Goal: Task Accomplishment & Management: Manage account settings

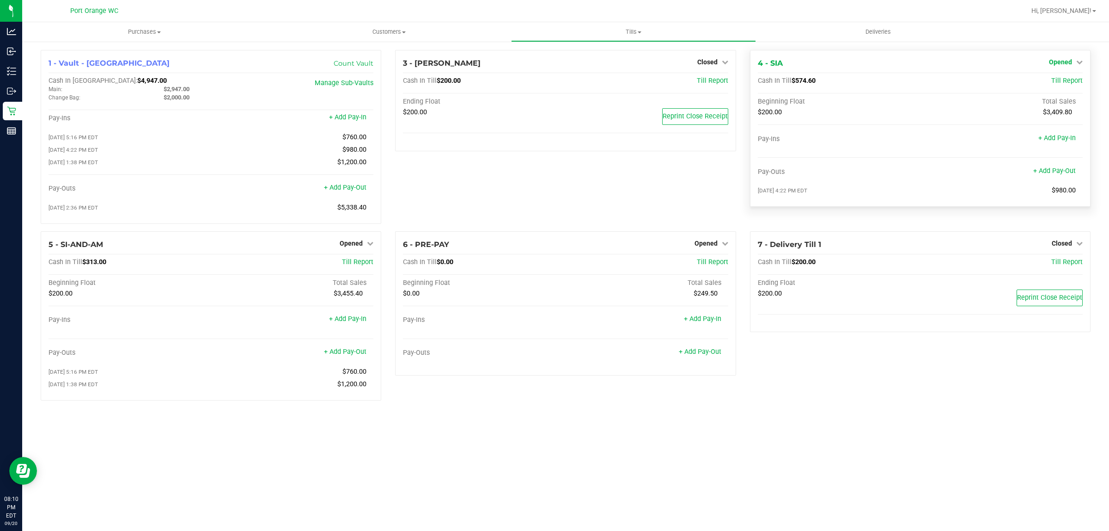
click at [1065, 61] on span "Opened" at bounding box center [1060, 61] width 23 height 7
click at [1047, 88] on div "Close Till" at bounding box center [1061, 81] width 69 height 25
click at [1049, 82] on link "Close Till" at bounding box center [1061, 81] width 25 height 7
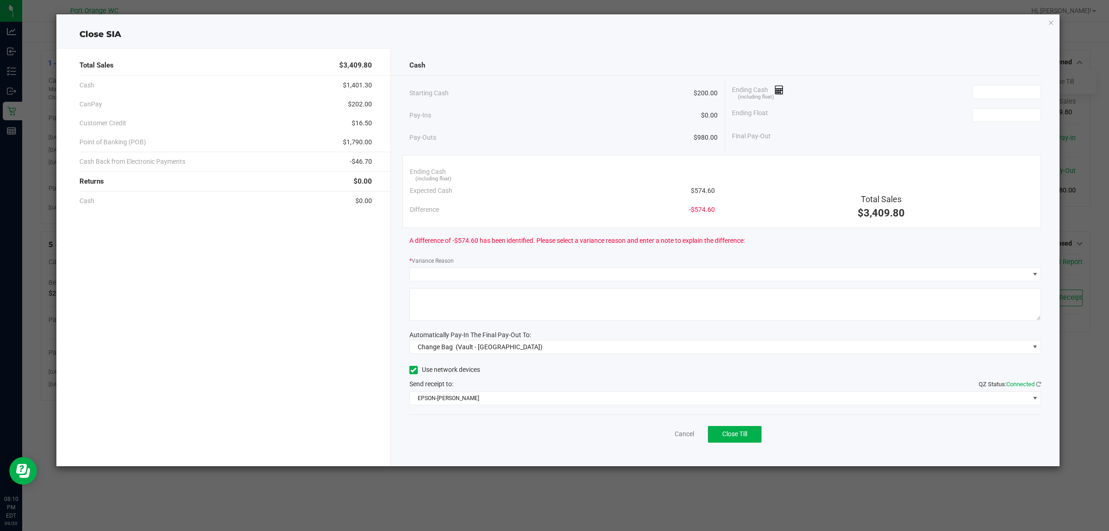
drag, startPoint x: 1052, startPoint y: 21, endPoint x: 1036, endPoint y: 26, distance: 16.1
click at [1051, 21] on icon "button" at bounding box center [1051, 22] width 6 height 11
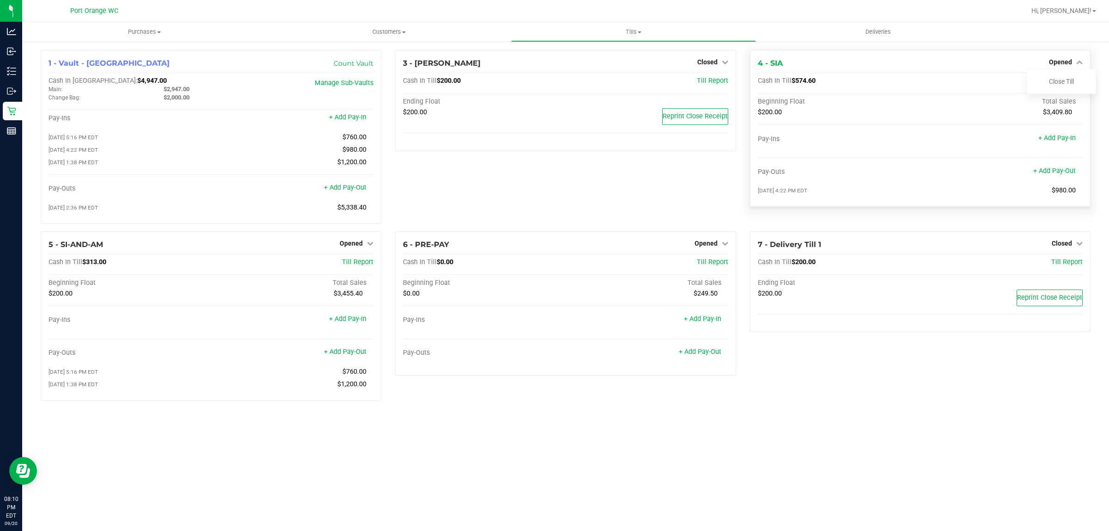
drag, startPoint x: 819, startPoint y: 86, endPoint x: 794, endPoint y: 84, distance: 25.1
click at [794, 84] on div "Cash In Till $574.60 Till Report" at bounding box center [920, 83] width 325 height 12
copy span "$574.60"
click at [1067, 82] on link "Close Till" at bounding box center [1061, 81] width 25 height 7
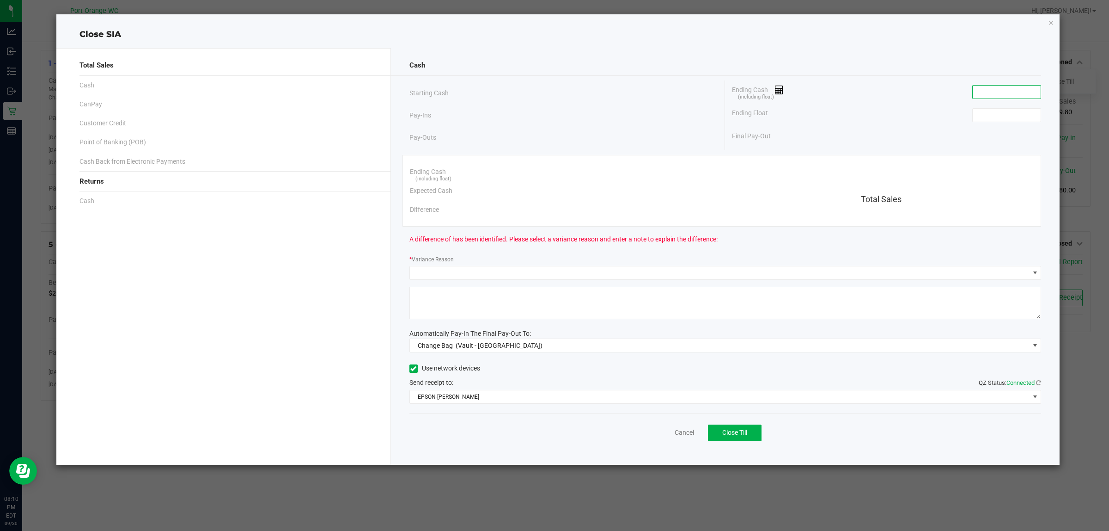
click at [999, 86] on input at bounding box center [1007, 92] width 68 height 13
paste input "574.6"
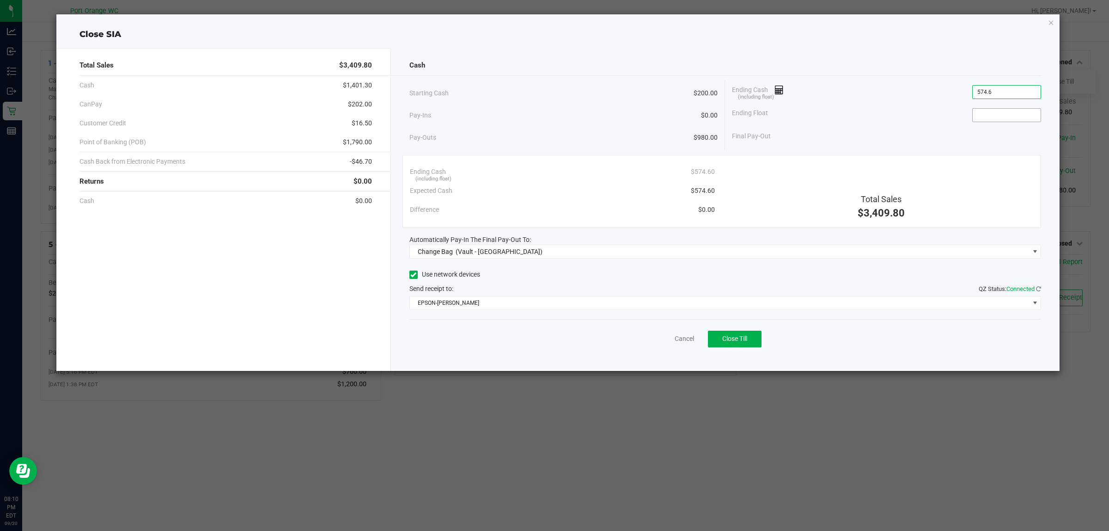
type input "$574.60"
click at [1005, 118] on input at bounding box center [1007, 115] width 68 height 13
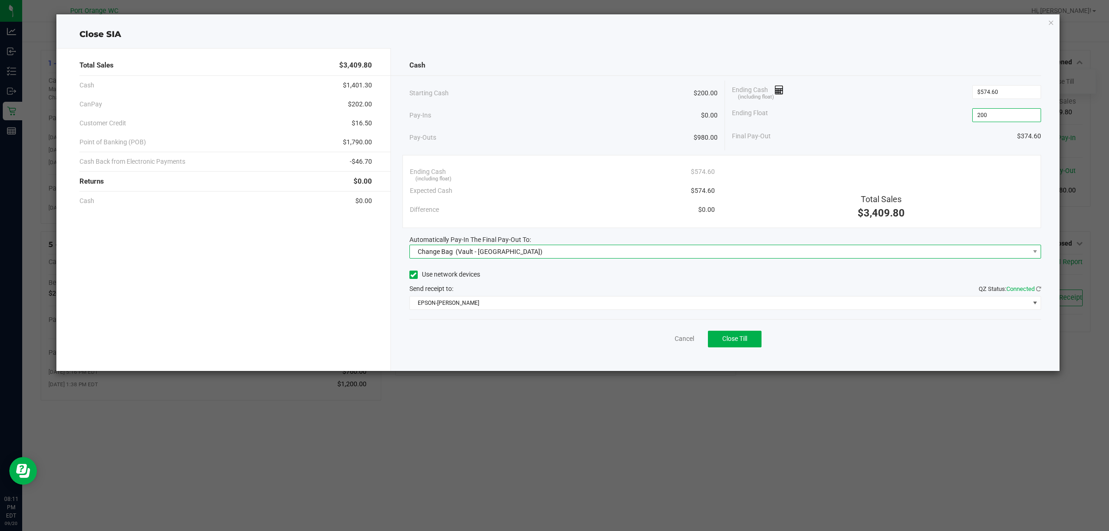
type input "$200.00"
click at [518, 255] on span "Change Bag (Vault - Port Orange)" at bounding box center [720, 251] width 620 height 13
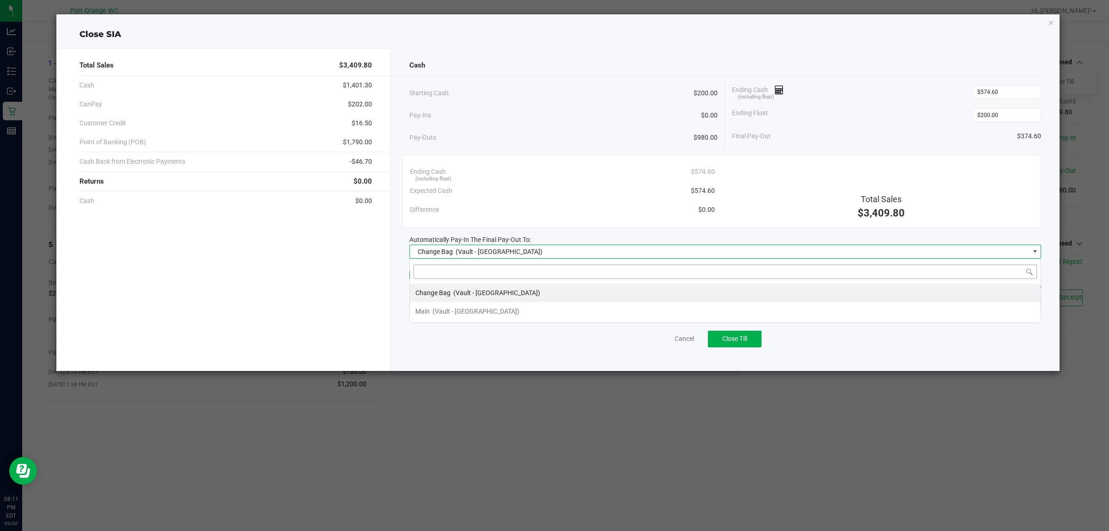
scroll to position [14, 632]
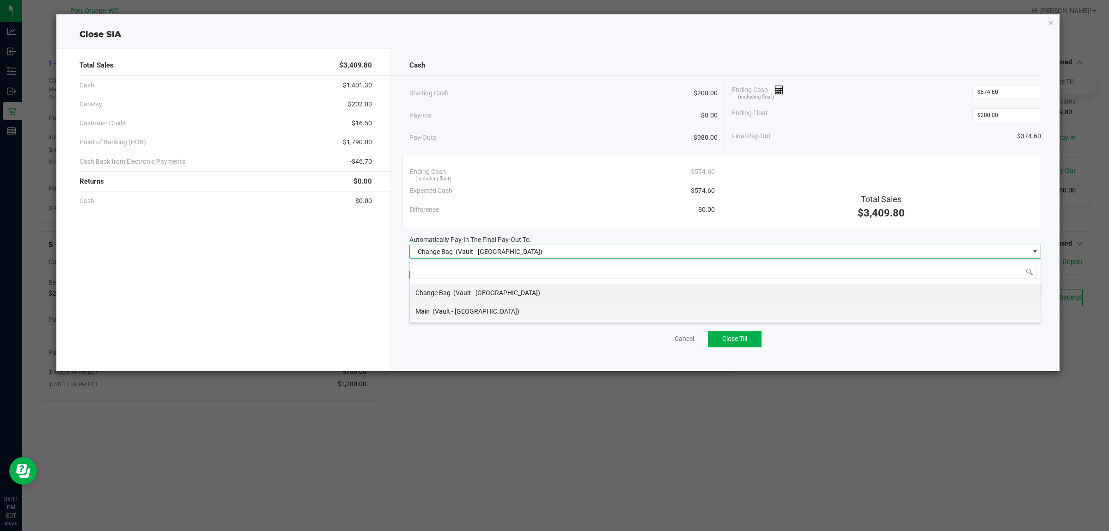
click at [502, 308] on li "Main (Vault - [GEOGRAPHIC_DATA])" at bounding box center [725, 311] width 631 height 18
click at [491, 303] on span "EPSON-[PERSON_NAME]" at bounding box center [720, 302] width 620 height 13
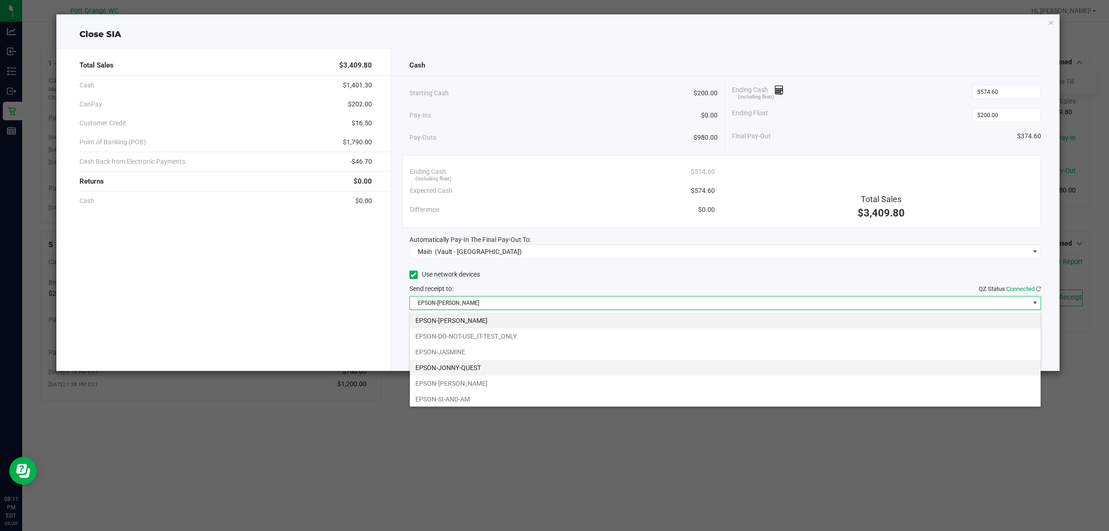
click at [491, 371] on li "EPSON-JONNY-QUEST" at bounding box center [725, 368] width 631 height 16
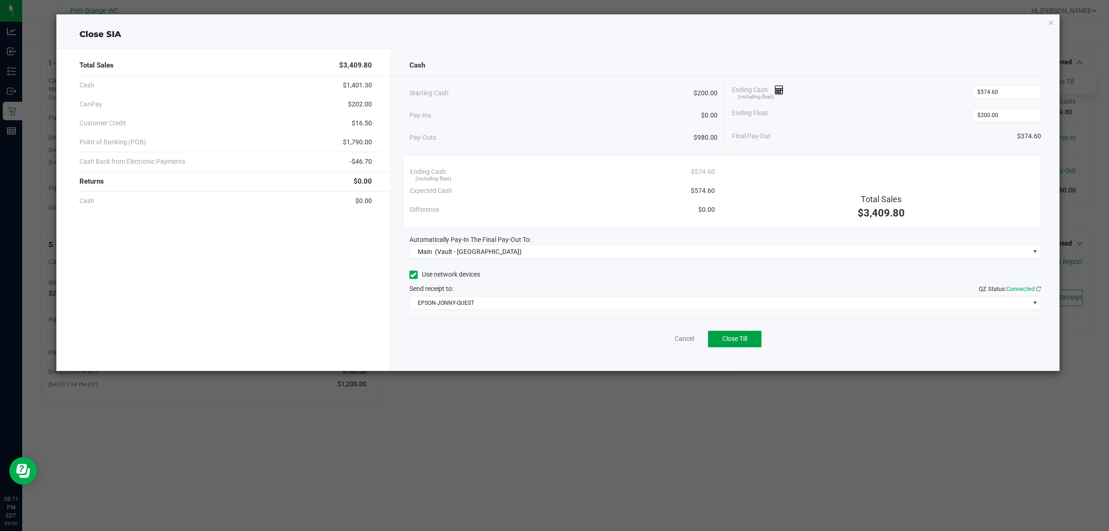
click at [733, 332] on button "Close Till" at bounding box center [735, 339] width 54 height 17
click at [661, 341] on link "Dismiss" at bounding box center [664, 339] width 22 height 10
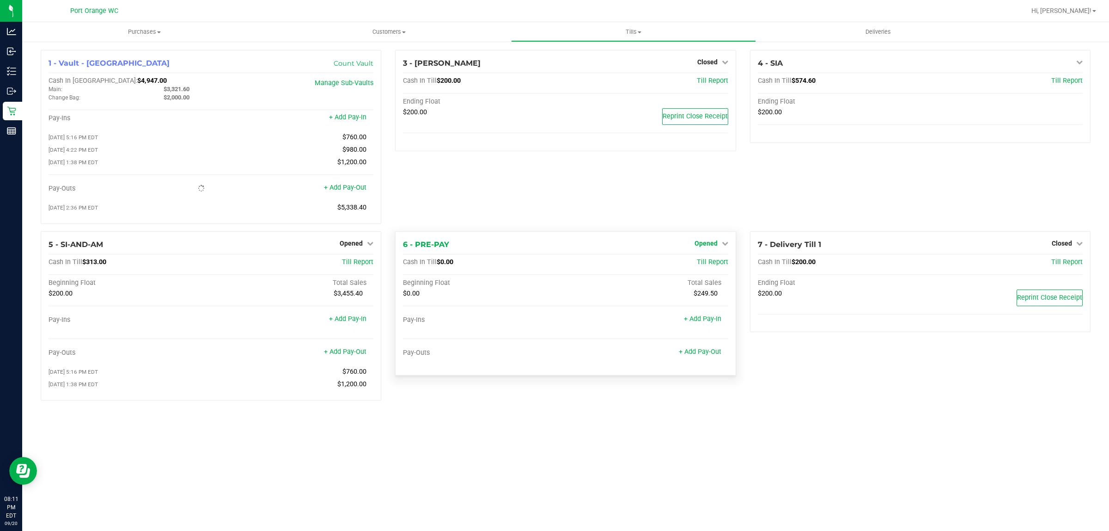
click at [711, 247] on span "Opened" at bounding box center [706, 242] width 23 height 7
click at [713, 266] on link "Close Till" at bounding box center [707, 261] width 25 height 7
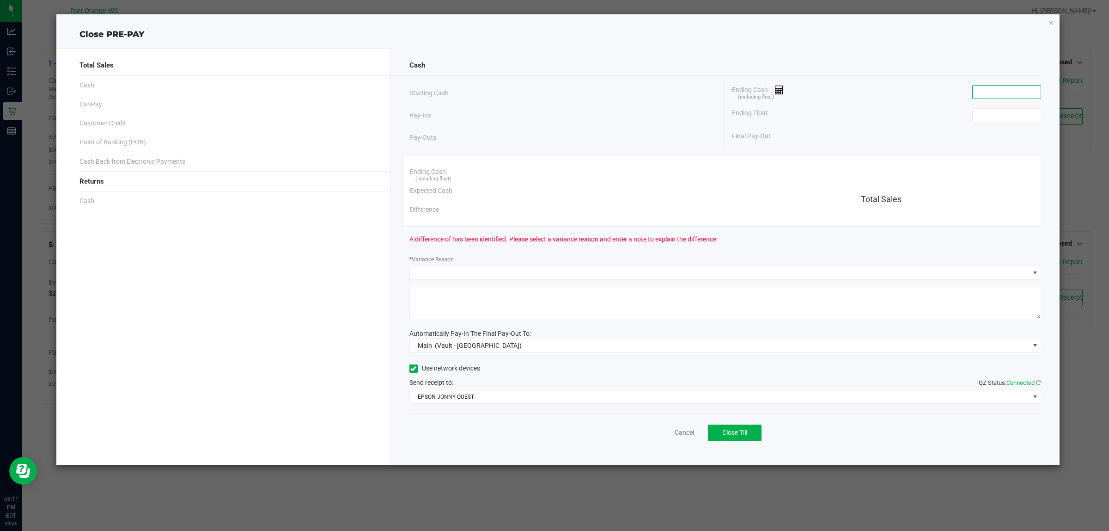
click at [1026, 89] on input at bounding box center [1007, 92] width 68 height 13
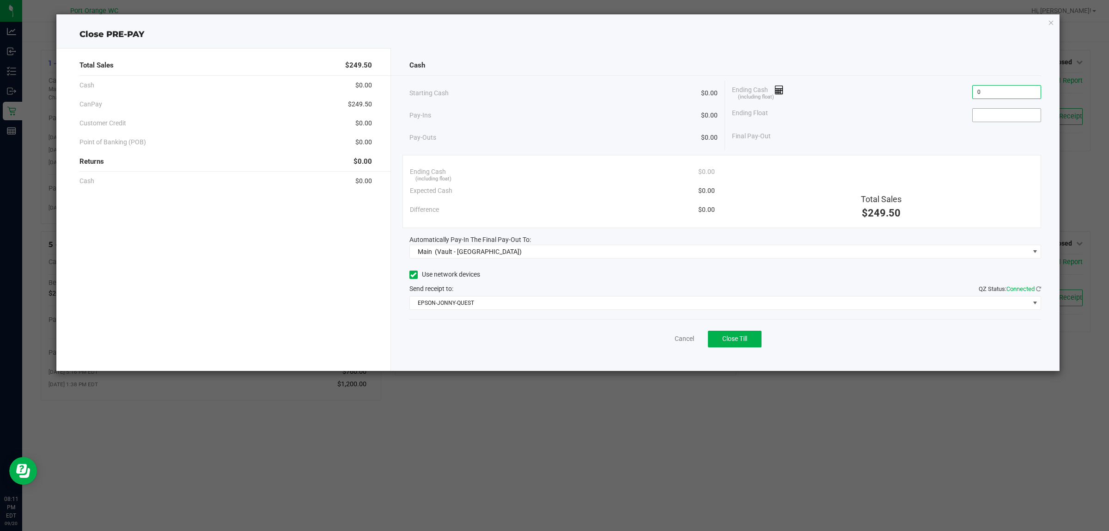
type input "$0.00"
click at [1031, 119] on input at bounding box center [1007, 115] width 68 height 13
type input "$0.00"
click at [731, 336] on span "Close Till" at bounding box center [734, 338] width 25 height 7
click at [666, 343] on link "Dismiss" at bounding box center [664, 339] width 22 height 10
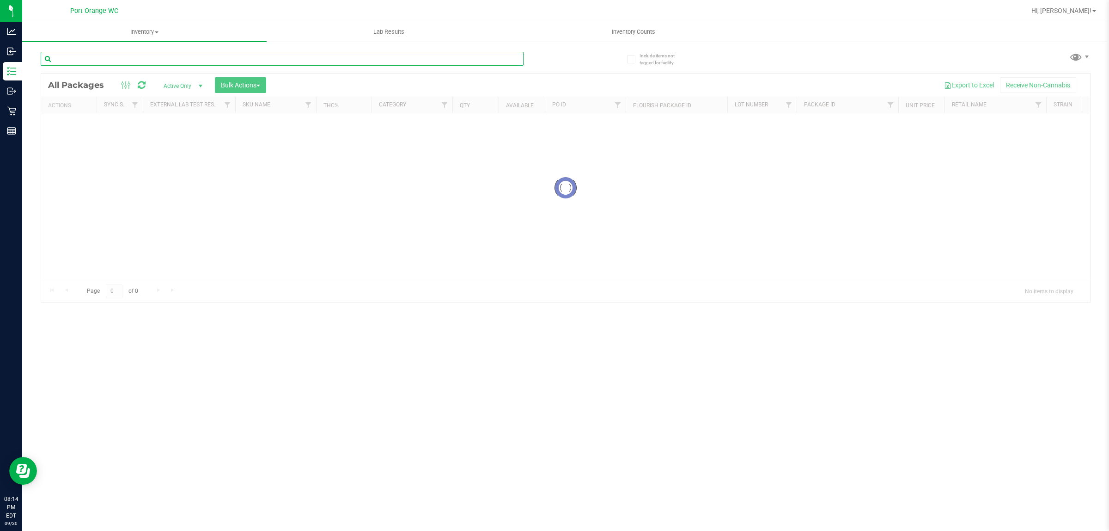
click at [98, 59] on input "text" at bounding box center [282, 59] width 483 height 14
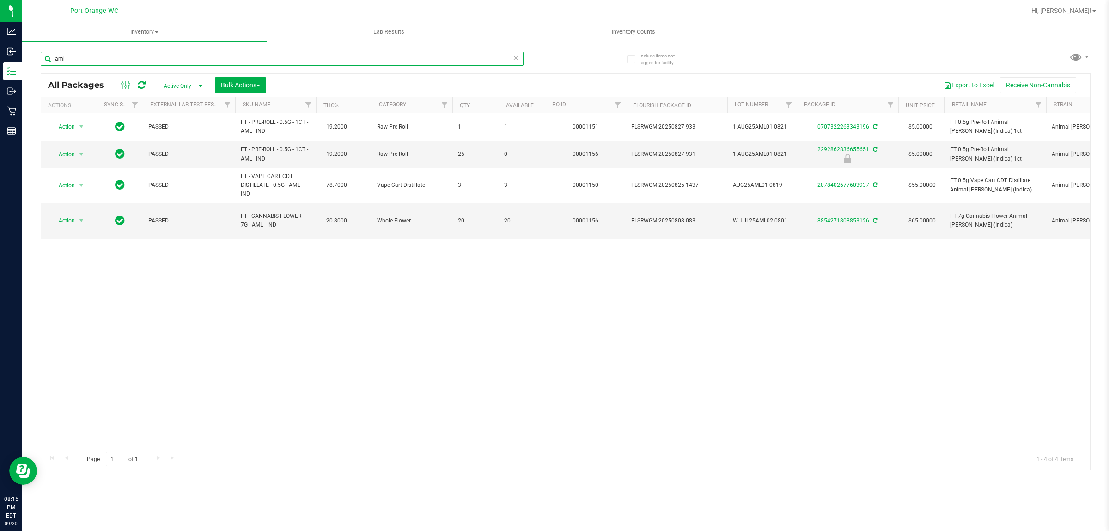
type input "aml"
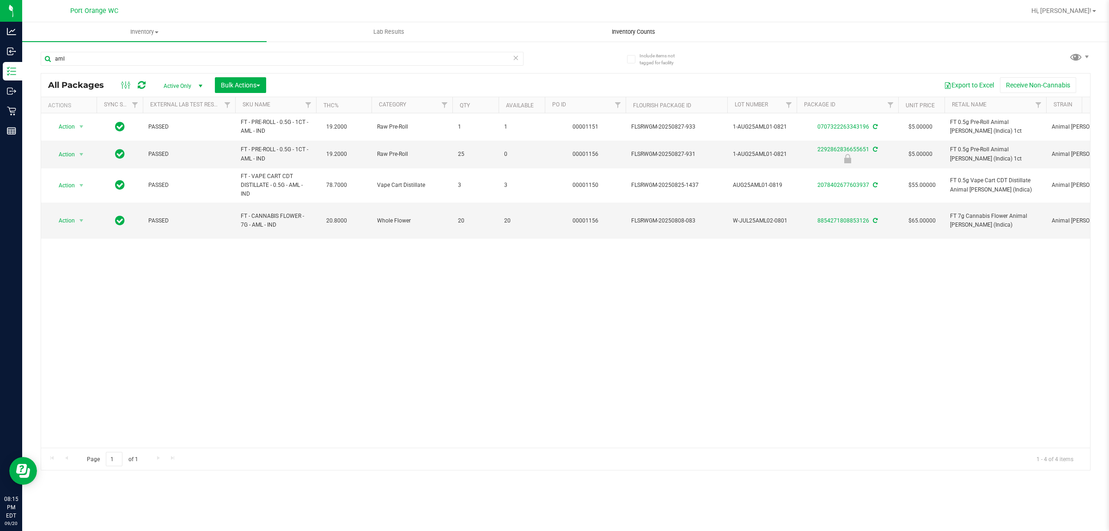
click at [613, 31] on span "Inventory Counts" at bounding box center [634, 32] width 68 height 8
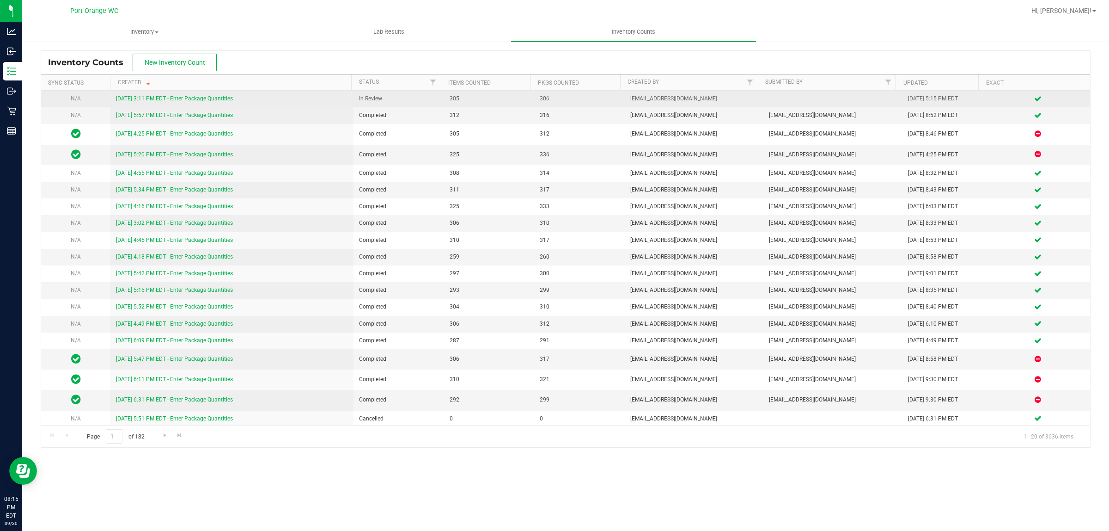
click at [209, 98] on link "9/20/25 3:11 PM EDT - Enter Package Quantities" at bounding box center [174, 98] width 117 height 6
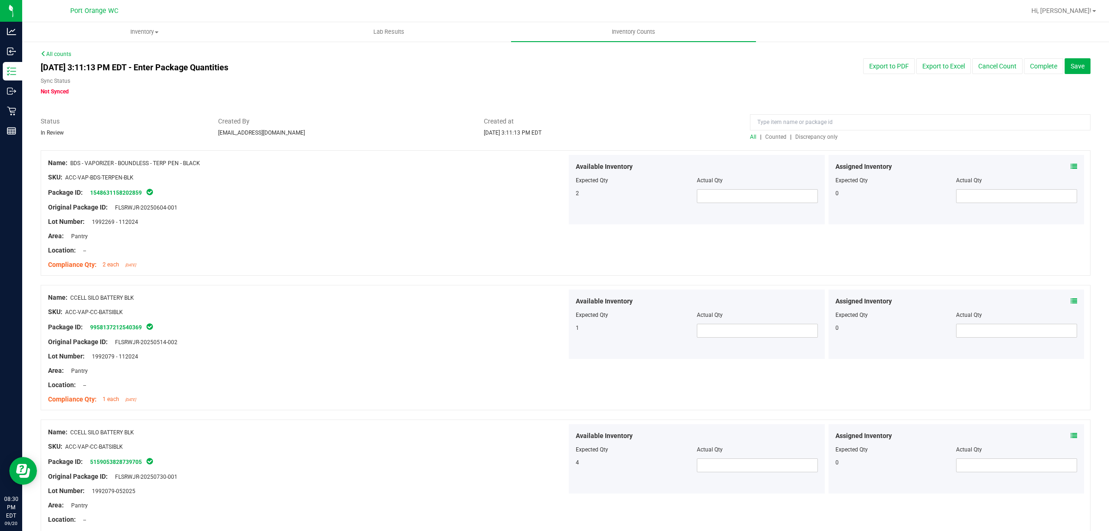
click at [801, 135] on span "Discrepancy only" at bounding box center [817, 137] width 43 height 6
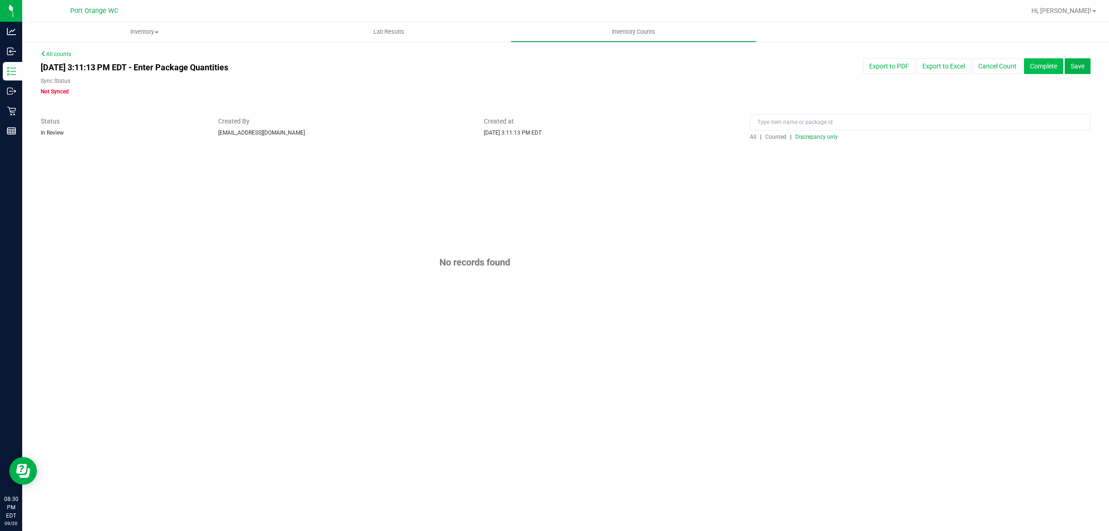
click at [1041, 64] on button "Complete" at bounding box center [1043, 66] width 39 height 16
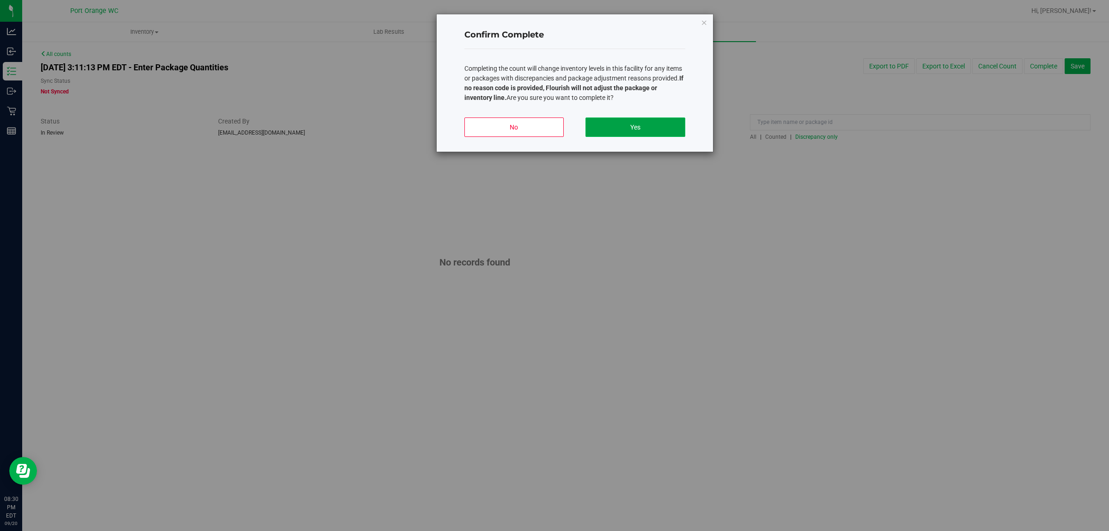
click at [653, 125] on button "Yes" at bounding box center [635, 126] width 99 height 19
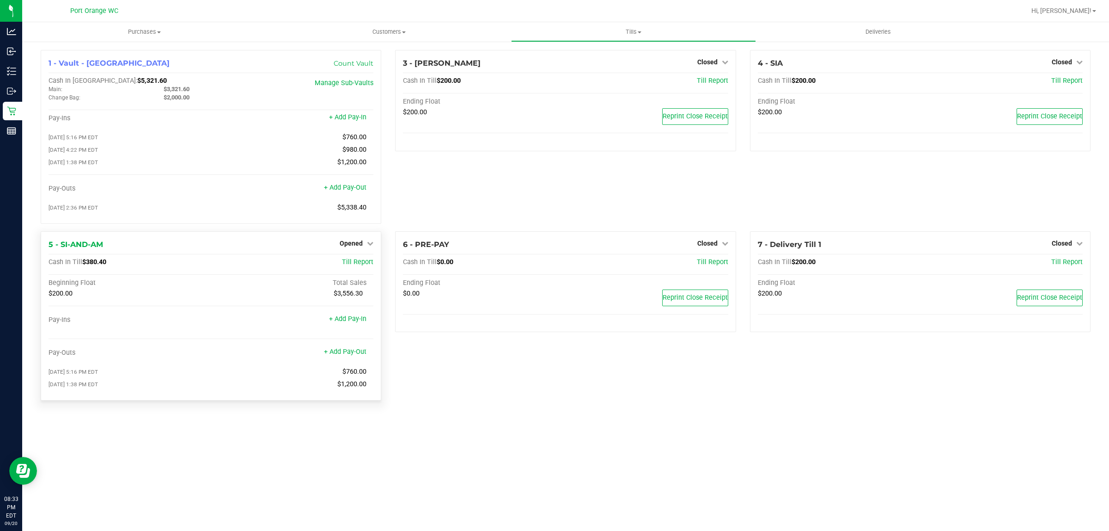
drag, startPoint x: 115, startPoint y: 265, endPoint x: 205, endPoint y: 273, distance: 90.5
click at [84, 266] on div "Cash In Till $380.40" at bounding box center [157, 262] width 217 height 8
copy span "$380.40"
click at [357, 264] on span "Till Report" at bounding box center [357, 262] width 31 height 8
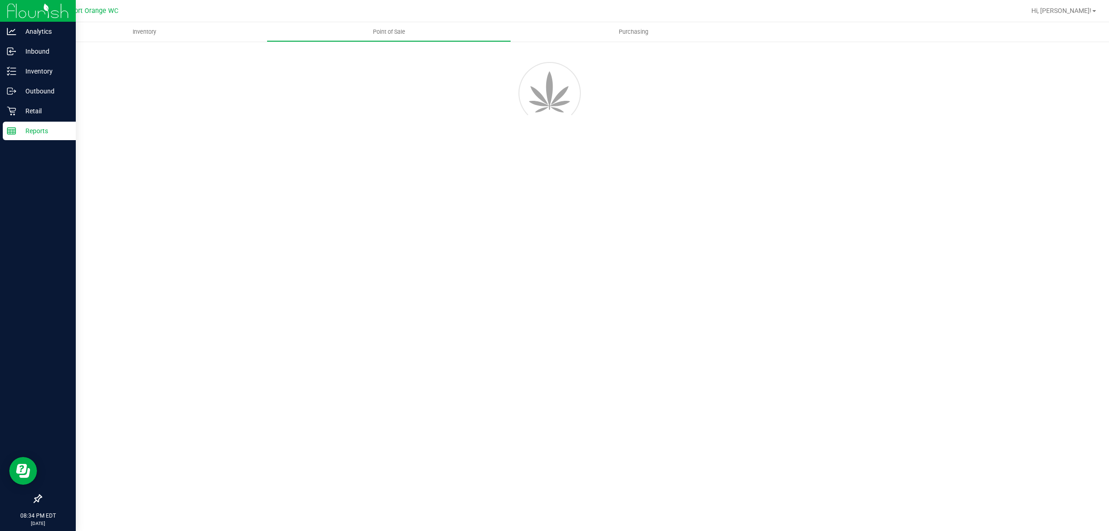
click at [18, 129] on p "Reports" at bounding box center [43, 130] width 55 height 11
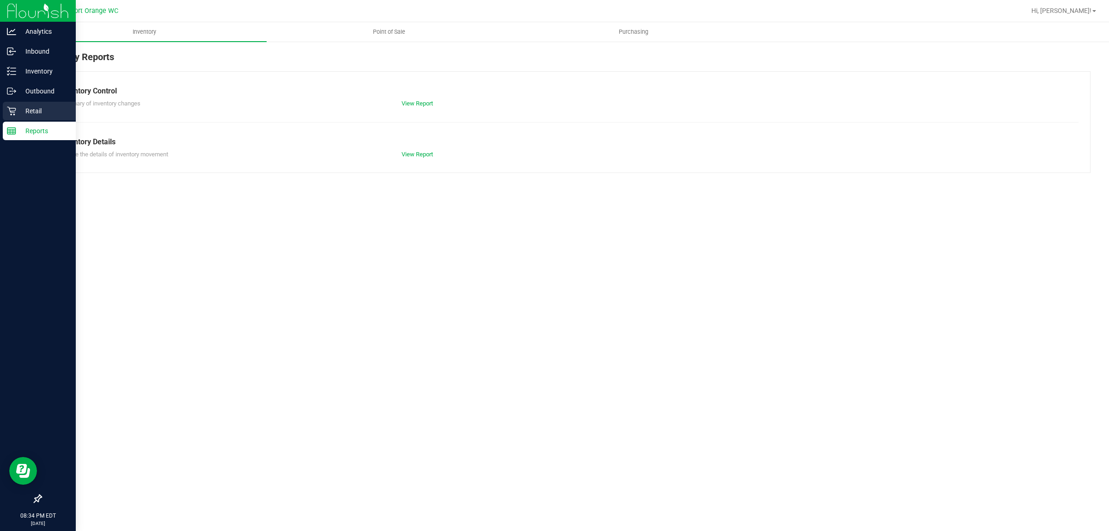
click at [16, 111] on p "Retail" at bounding box center [43, 110] width 55 height 11
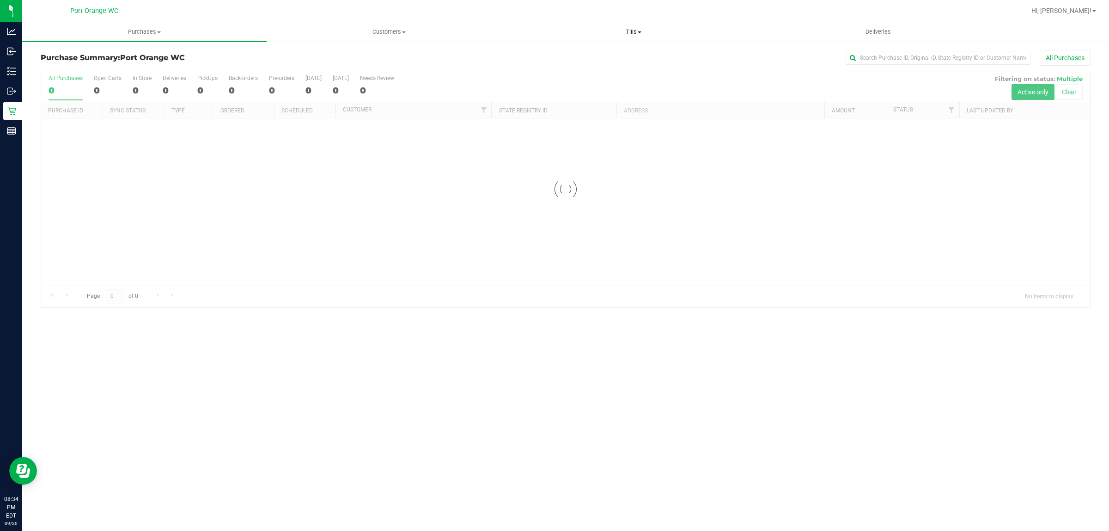
click at [638, 30] on span "Tills" at bounding box center [634, 32] width 244 height 8
click at [606, 53] on li "Manage tills" at bounding box center [633, 55] width 245 height 11
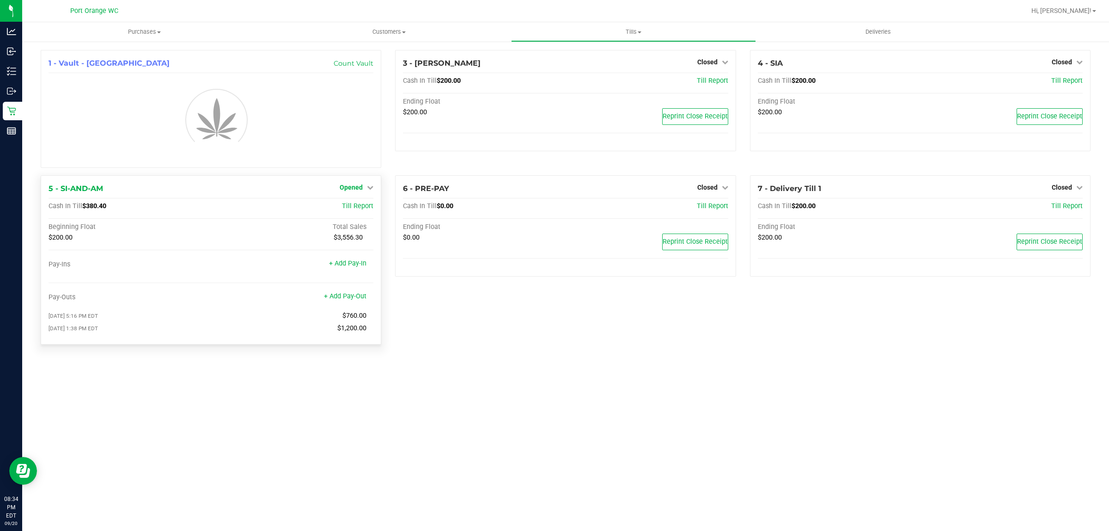
click at [368, 187] on icon at bounding box center [370, 187] width 6 height 6
click at [361, 206] on link "Close Till" at bounding box center [352, 206] width 25 height 7
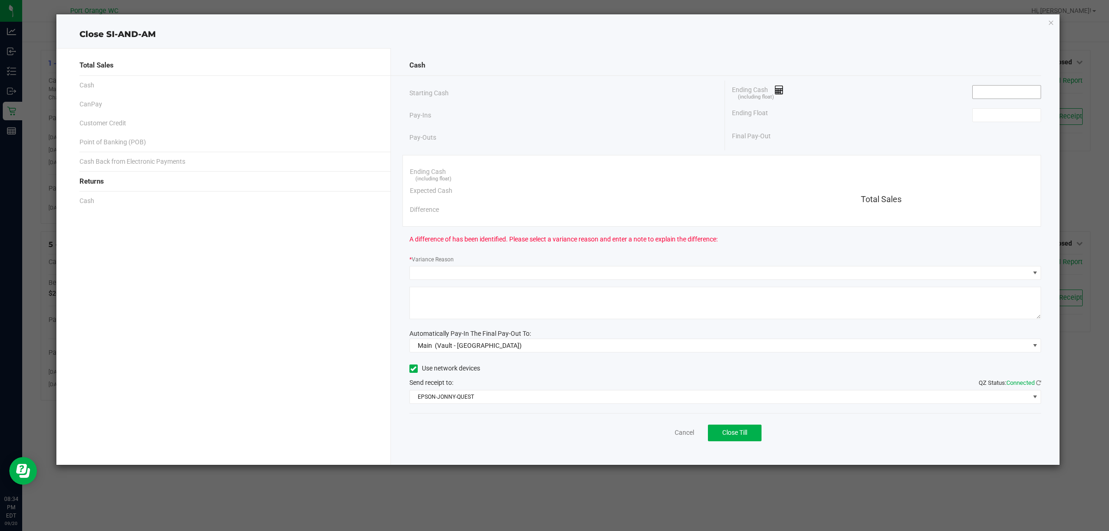
click at [978, 91] on input at bounding box center [1007, 92] width 68 height 13
paste input "380.4"
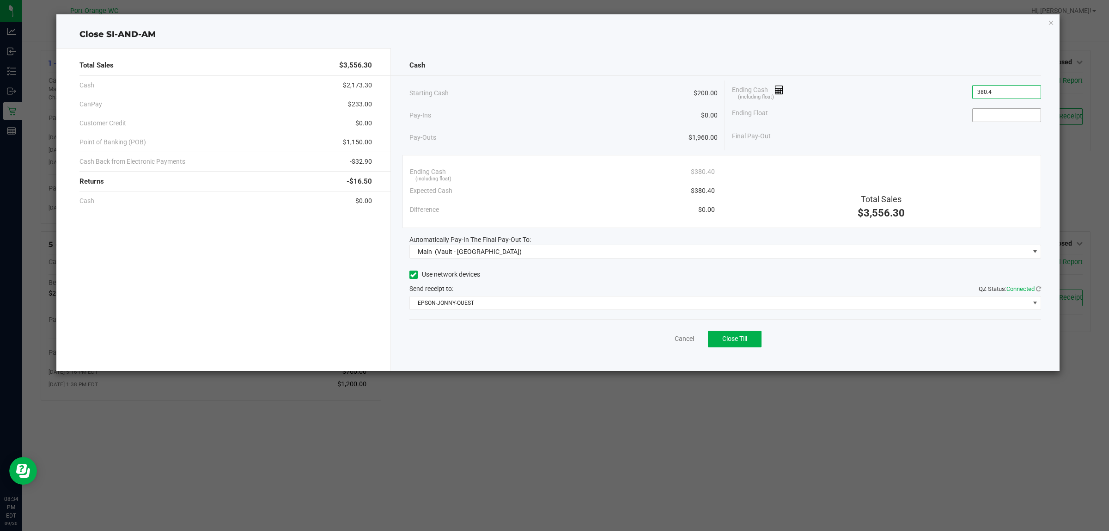
type input "$380.40"
click at [989, 108] on span at bounding box center [1007, 115] width 69 height 14
click at [987, 113] on input at bounding box center [1007, 115] width 68 height 13
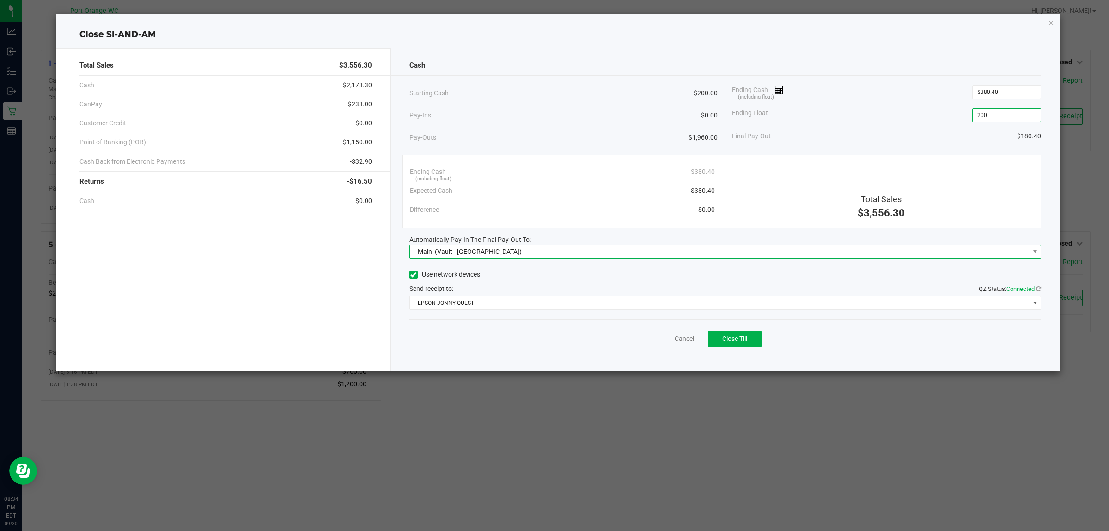
type input "$200.00"
click at [535, 256] on span "Main (Vault - [GEOGRAPHIC_DATA])" at bounding box center [720, 251] width 620 height 13
click at [493, 310] on li "Main (Vault - [GEOGRAPHIC_DATA])" at bounding box center [725, 311] width 631 height 18
click at [496, 302] on span "EPSON-JONNY-QUEST" at bounding box center [720, 302] width 620 height 13
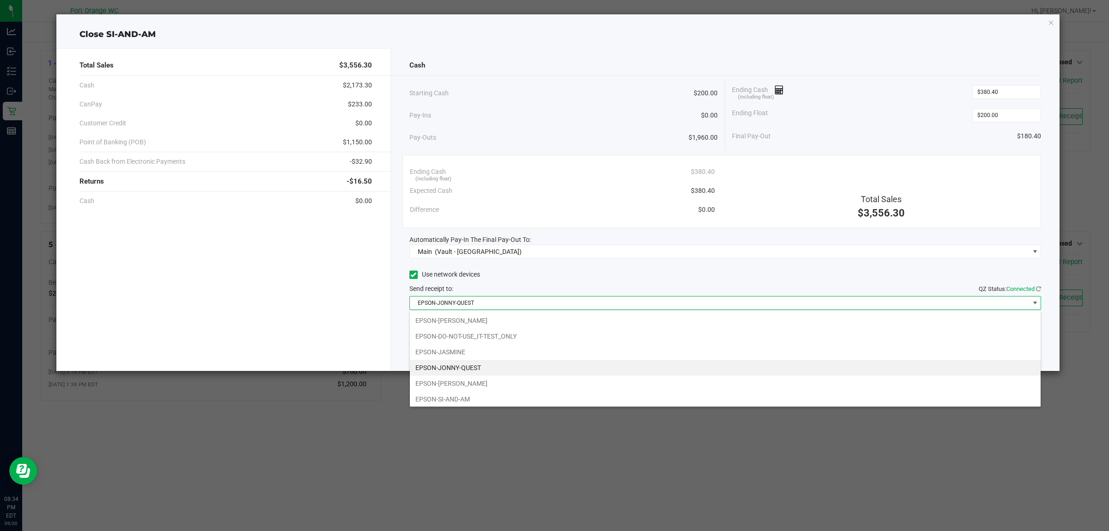
click at [519, 282] on div "Use network devices Send receipt to: QZ Status: Connected EPSON-JONNY-QUEST" at bounding box center [726, 289] width 632 height 42
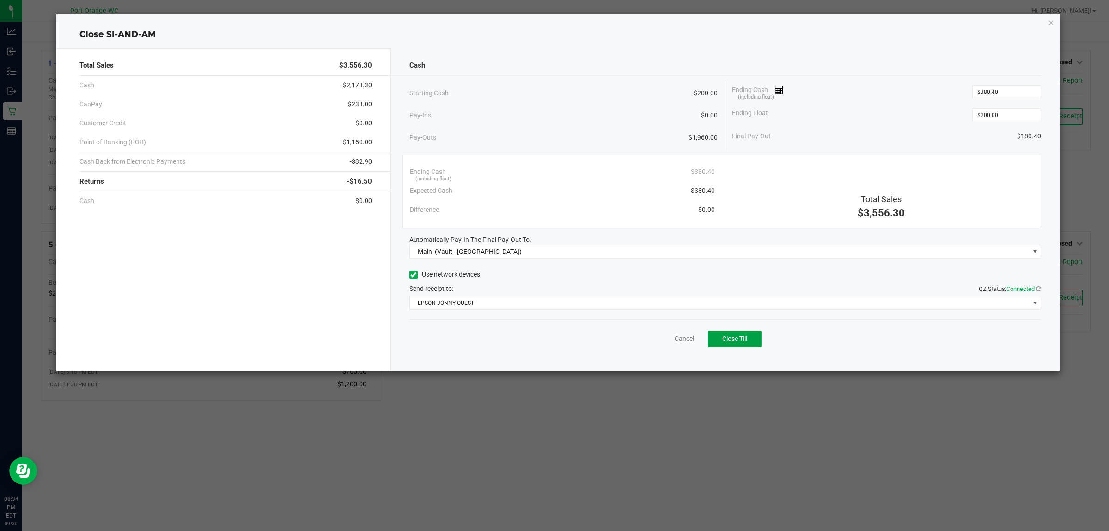
click at [736, 331] on button "Close Till" at bounding box center [735, 339] width 54 height 17
click at [668, 340] on link "Dismiss" at bounding box center [664, 339] width 22 height 10
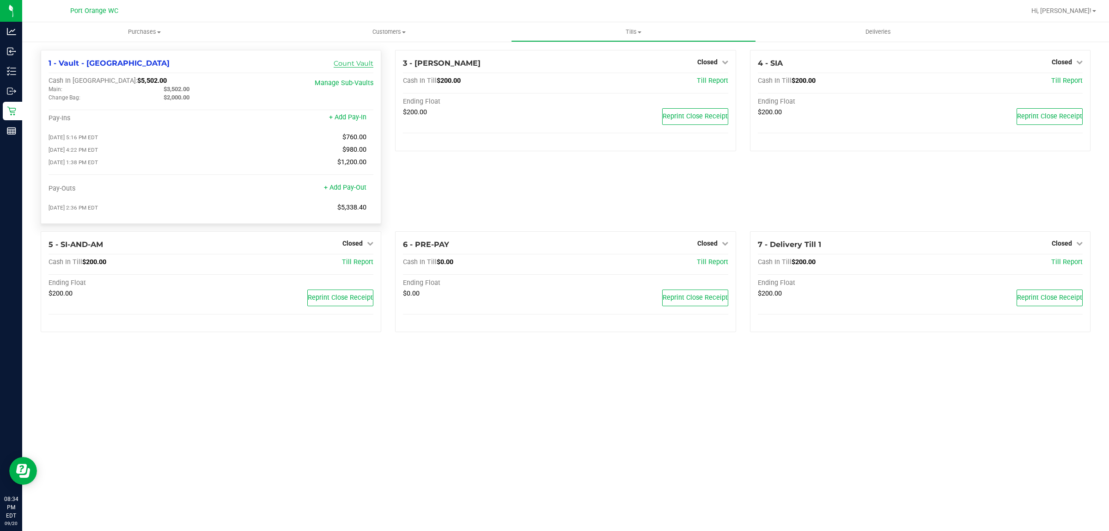
click at [354, 64] on link "Count Vault" at bounding box center [354, 63] width 40 height 8
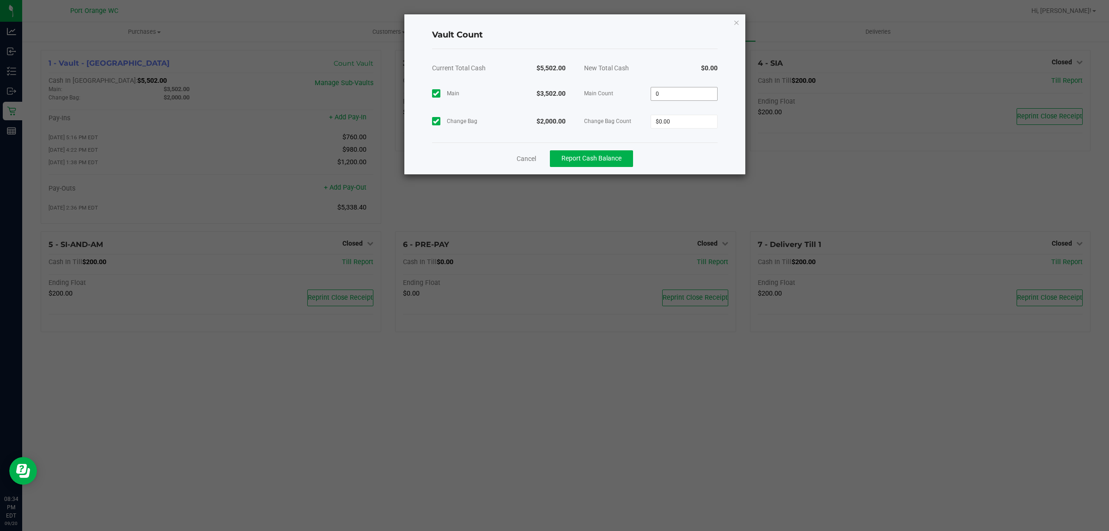
click at [686, 95] on input "0" at bounding box center [684, 93] width 66 height 13
type input "$3,495.00"
click at [679, 126] on div "Main $3,502.00 Main Count $3,495.00 Change Bag $2,000.00 Change Bag Count 0" at bounding box center [575, 107] width 286 height 55
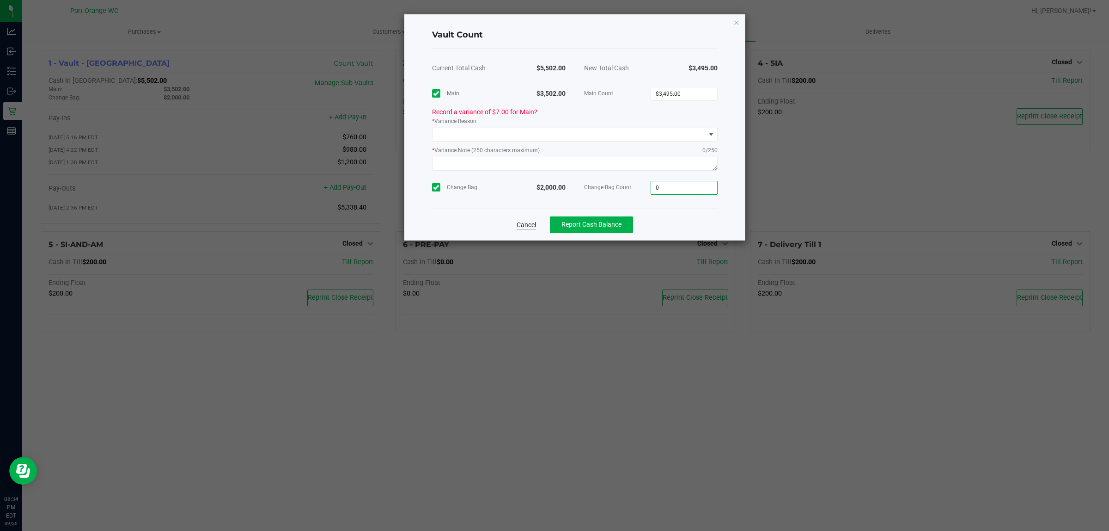
type input "$0.00"
click at [528, 225] on div "Vault Count Current Total Cash $5,502.00 New Total Cash $3,495.00 Main $3,502.0…" at bounding box center [574, 127] width 341 height 226
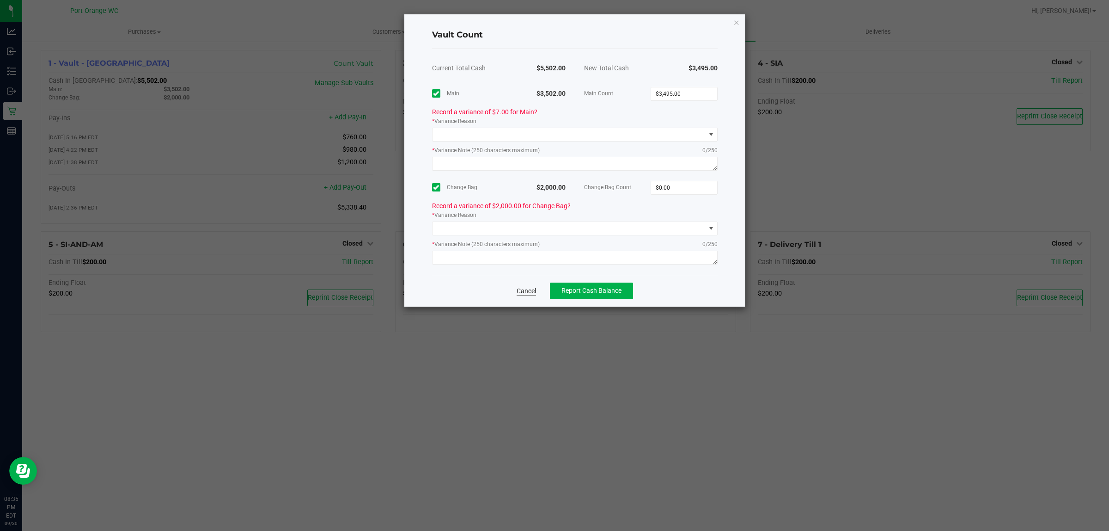
click at [527, 291] on link "Cancel" at bounding box center [526, 290] width 19 height 9
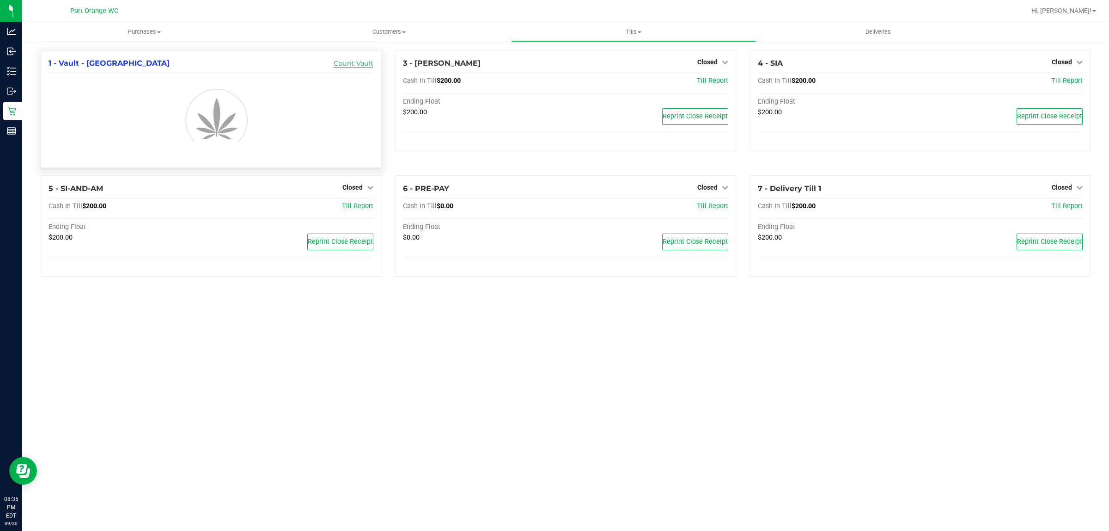
click at [361, 61] on link "Count Vault" at bounding box center [354, 63] width 40 height 8
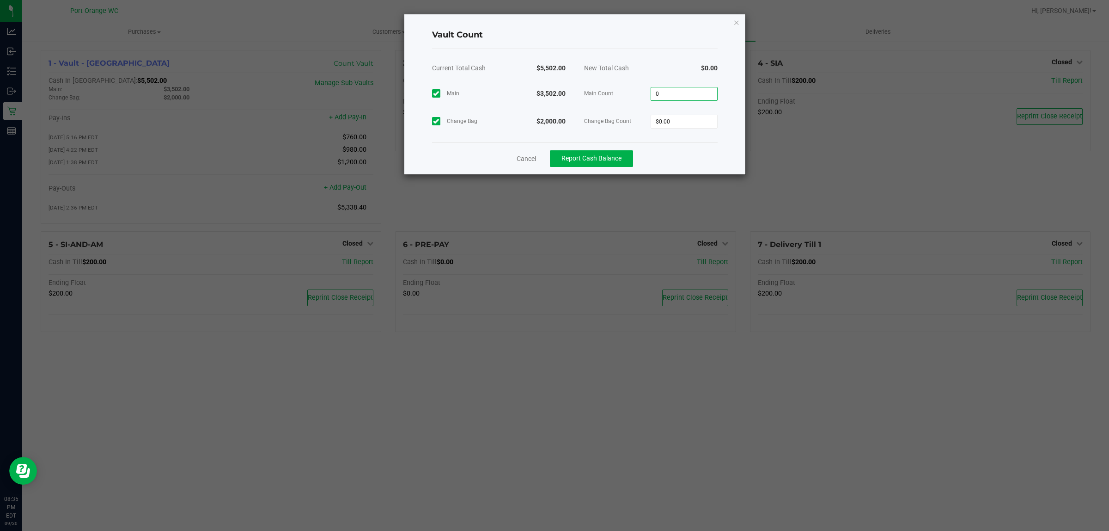
click at [686, 91] on input "0" at bounding box center [684, 93] width 66 height 13
type input "$3,495.00"
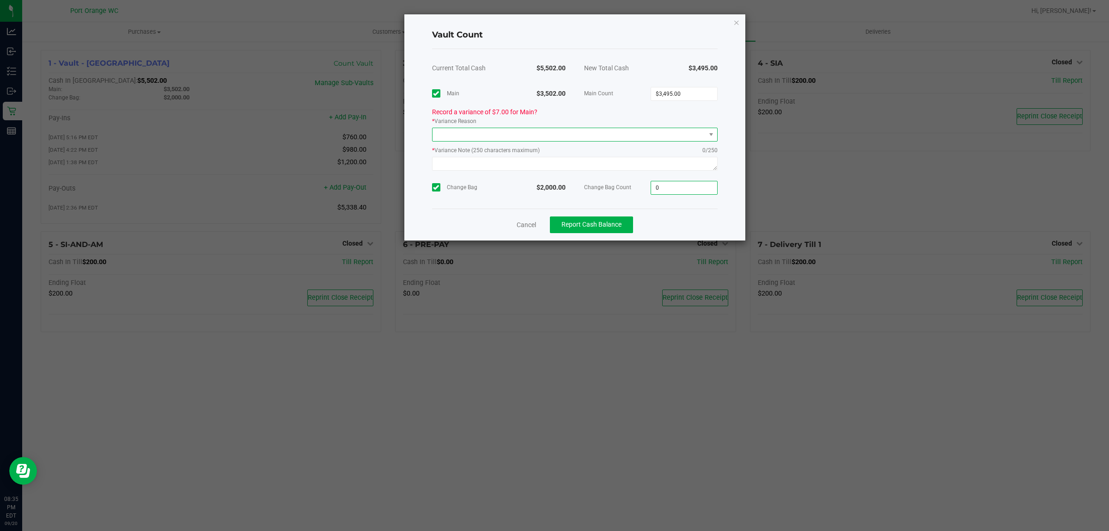
type input "$0.00"
click at [556, 130] on span at bounding box center [569, 134] width 273 height 13
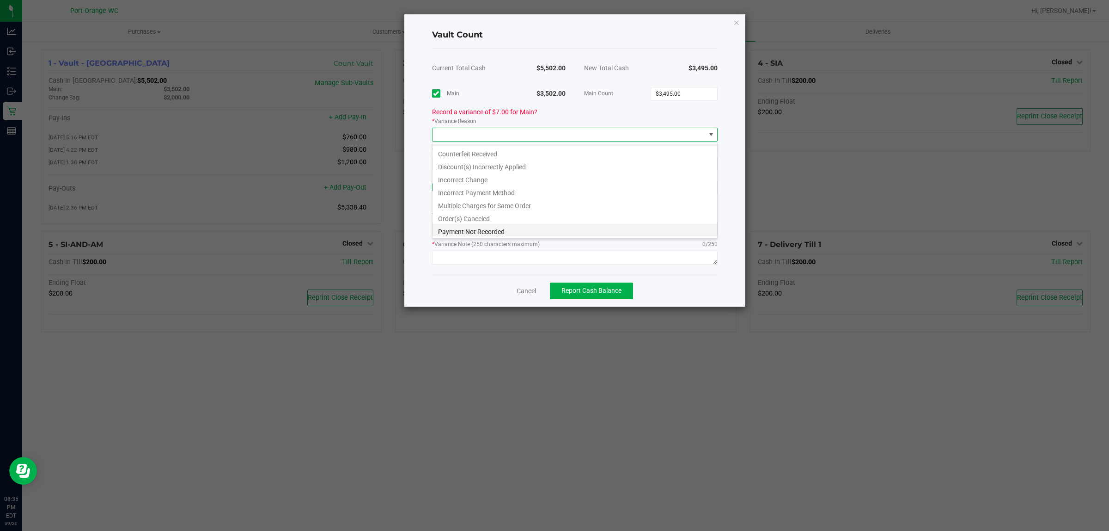
scroll to position [0, 0]
click at [530, 193] on li "Incorrect Change" at bounding box center [575, 189] width 285 height 13
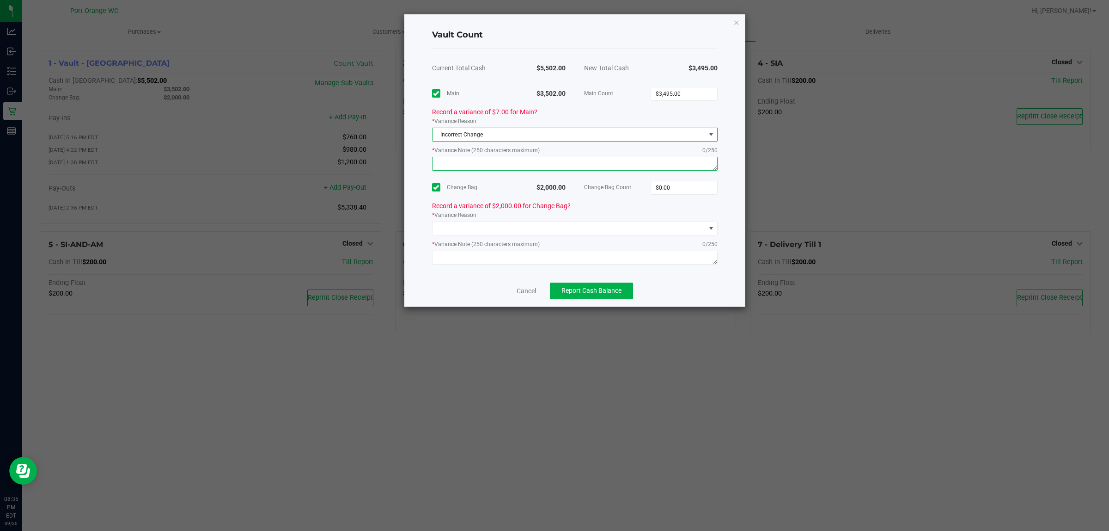
click at [497, 163] on textarea at bounding box center [575, 164] width 286 height 14
type textarea "I"
type textarea "typo"
click at [690, 190] on input "0" at bounding box center [684, 187] width 66 height 13
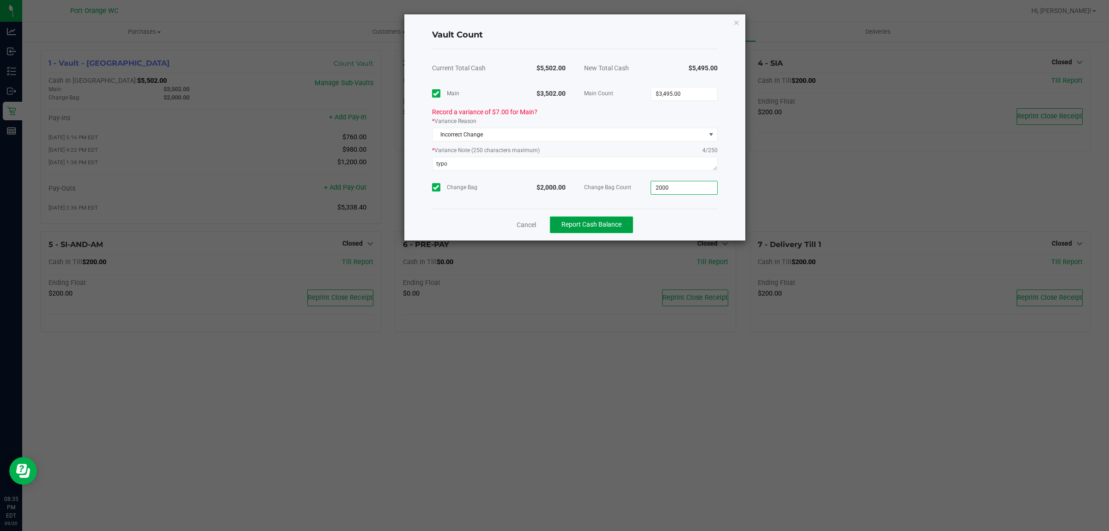
type input "$2,000.00"
click at [615, 226] on span "Report Cash Balance" at bounding box center [592, 223] width 60 height 7
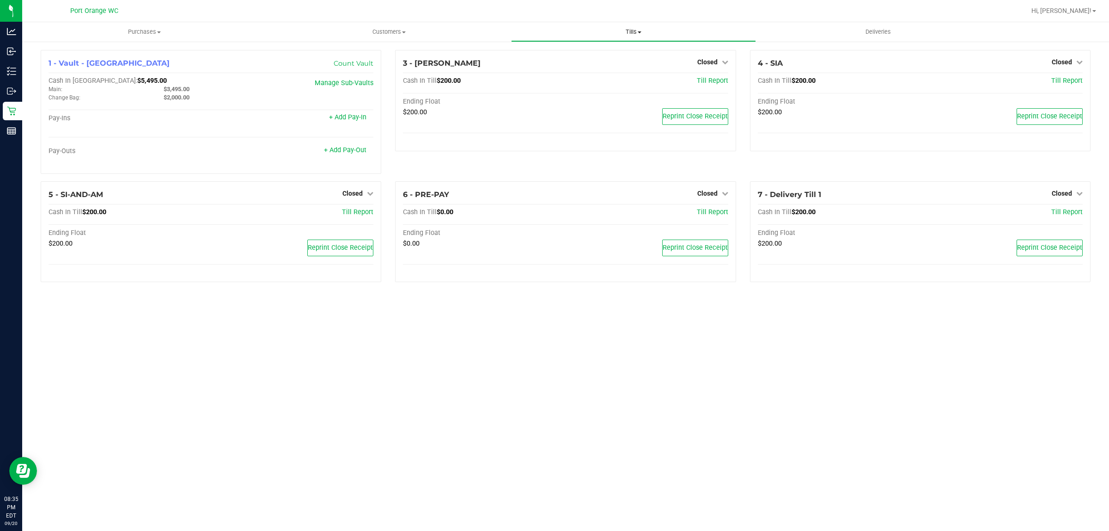
click at [628, 29] on span "Tills" at bounding box center [634, 32] width 244 height 8
click at [598, 66] on span "Reconcile e-payments" at bounding box center [557, 67] width 92 height 8
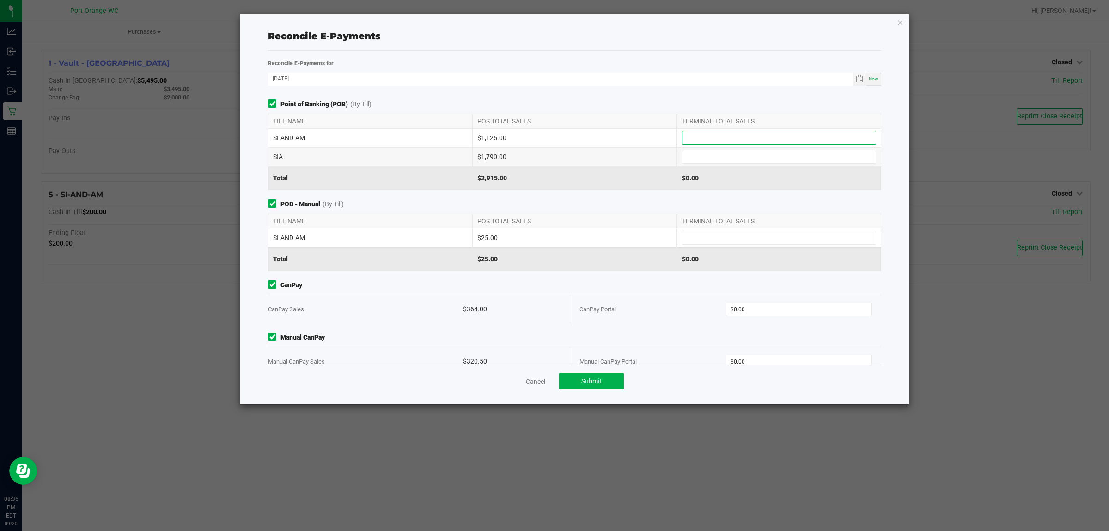
click at [803, 139] on input at bounding box center [779, 137] width 193 height 13
type input "$1,125.00"
type input "$1,790.00"
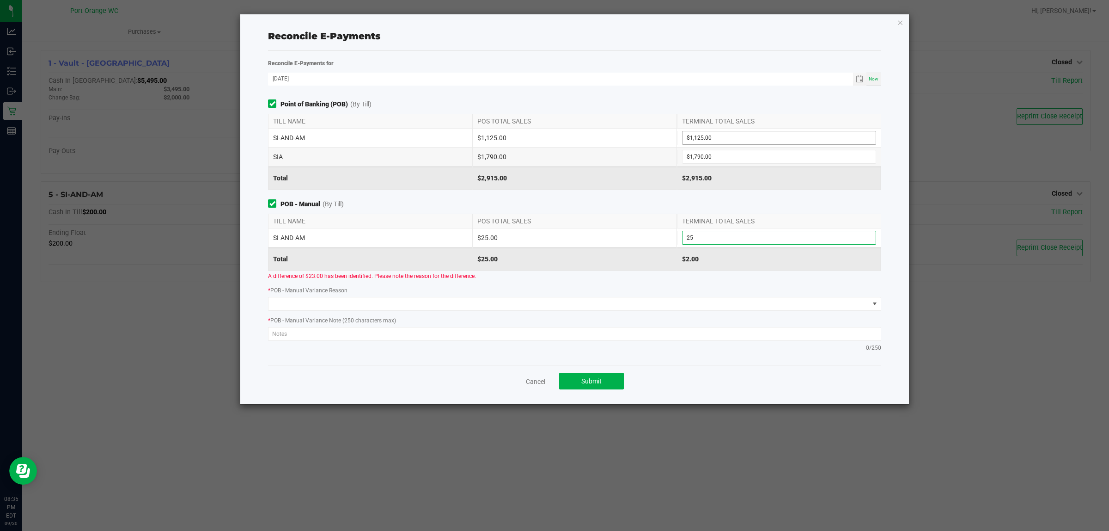
type input "$25.00"
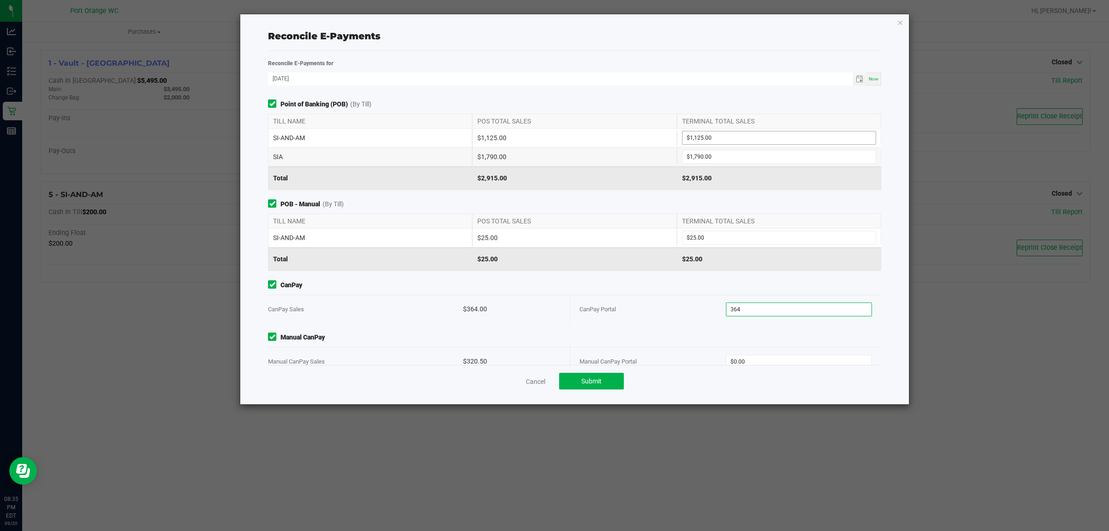
type input "$364.00"
type input "$320.50"
click at [579, 384] on button "Submit" at bounding box center [591, 381] width 65 height 17
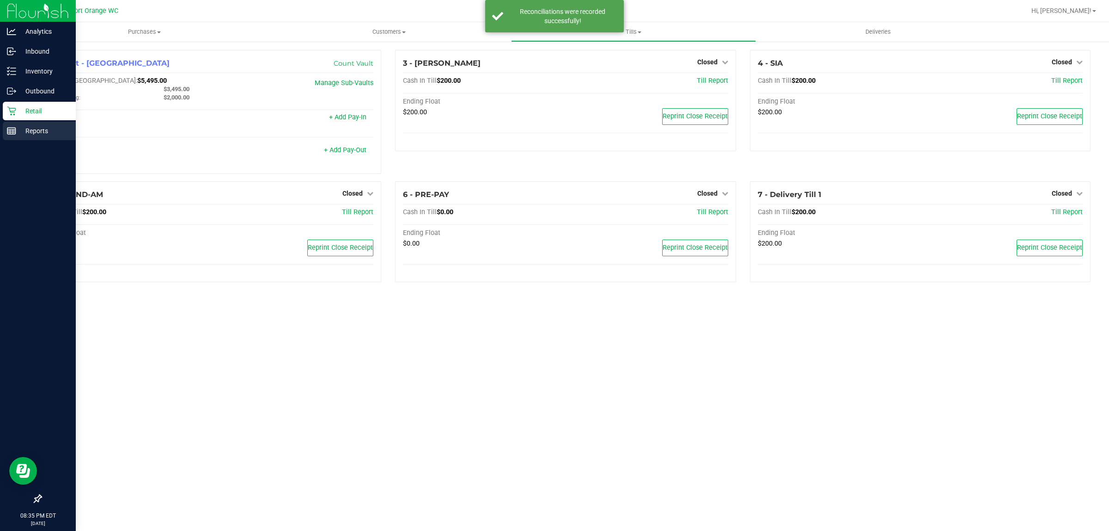
click at [40, 131] on p "Reports" at bounding box center [43, 130] width 55 height 11
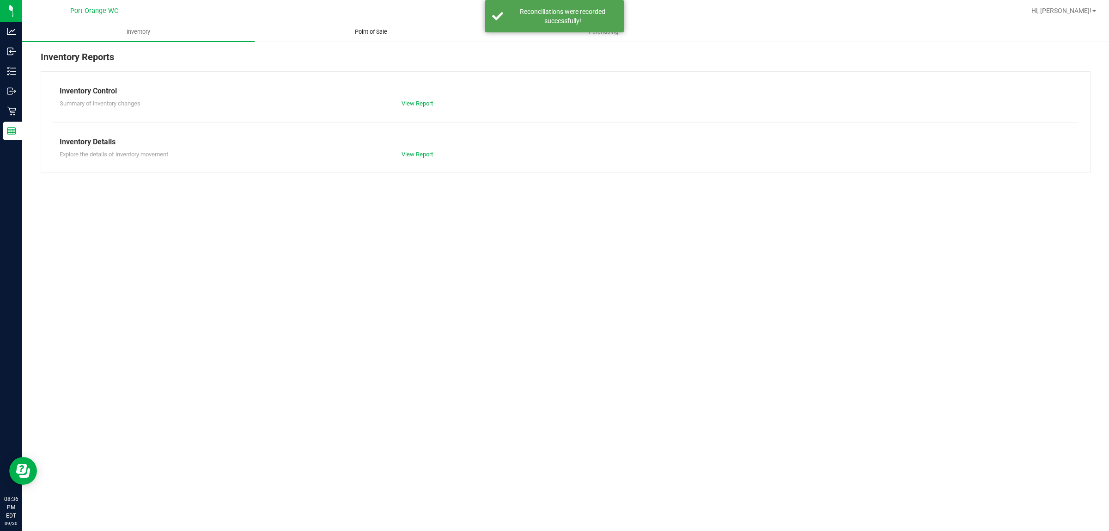
click at [377, 37] on uib-tab-heading "Point of Sale" at bounding box center [371, 32] width 232 height 18
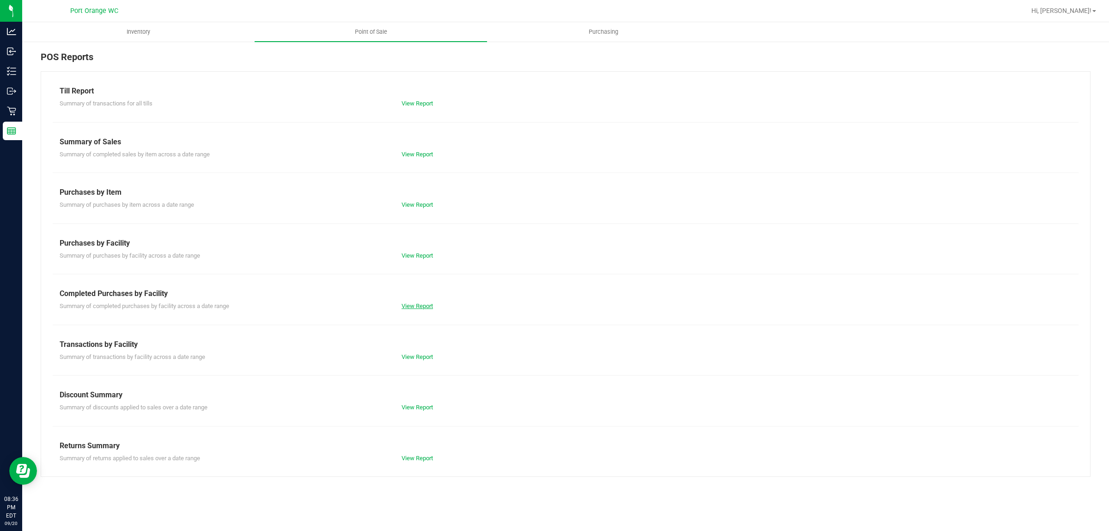
click at [427, 306] on link "View Report" at bounding box center [417, 305] width 31 height 7
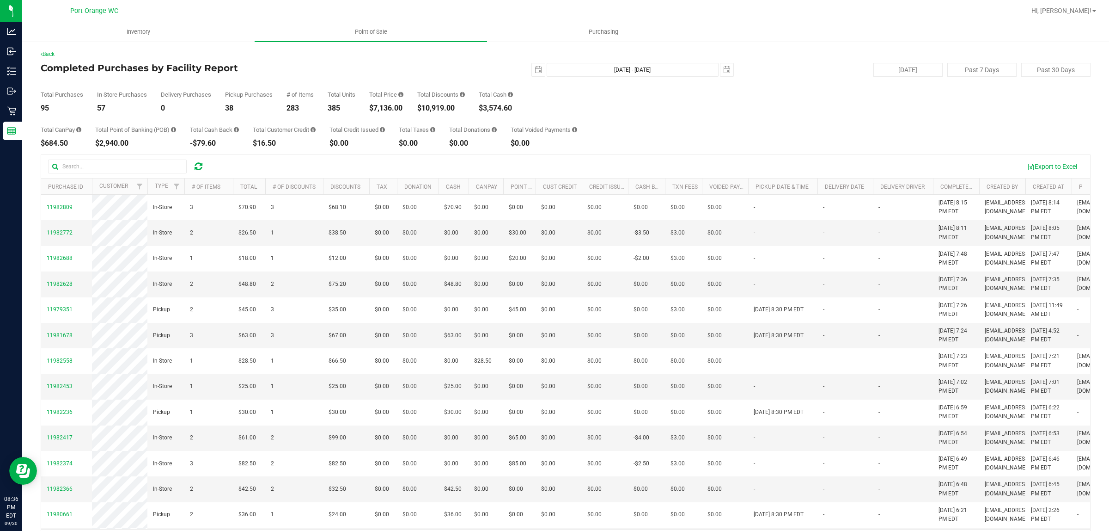
drag, startPoint x: 407, startPoint y: 110, endPoint x: 373, endPoint y: 108, distance: 33.8
click at [373, 108] on div "Total Purchases 95 In Store Purchases 57 Delivery Purchases 0 Pickup Purchases …" at bounding box center [566, 94] width 1050 height 35
copy div "$7,136.00"
click at [530, 63] on div "Back Completed Purchases by Facility Report [DATE] [DATE] - [DATE] [DATE] [DATE…" at bounding box center [566, 301] width 1050 height 502
click at [535, 68] on span "select" at bounding box center [538, 69] width 7 height 7
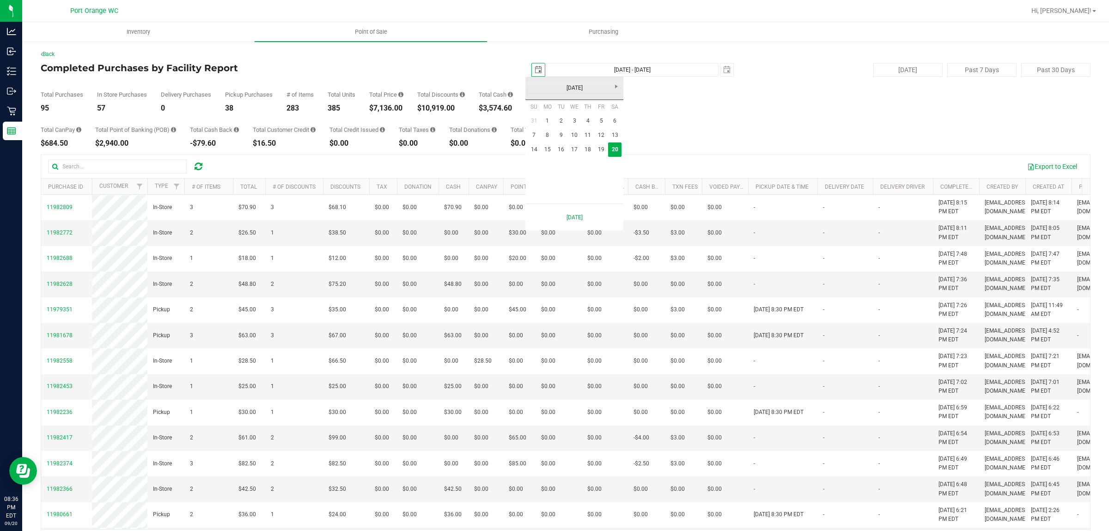
scroll to position [0, 23]
click at [548, 147] on link "15" at bounding box center [547, 149] width 13 height 14
type input "[DATE]"
type input "[DATE] - [DATE]"
drag, startPoint x: 413, startPoint y: 106, endPoint x: 377, endPoint y: 108, distance: 36.1
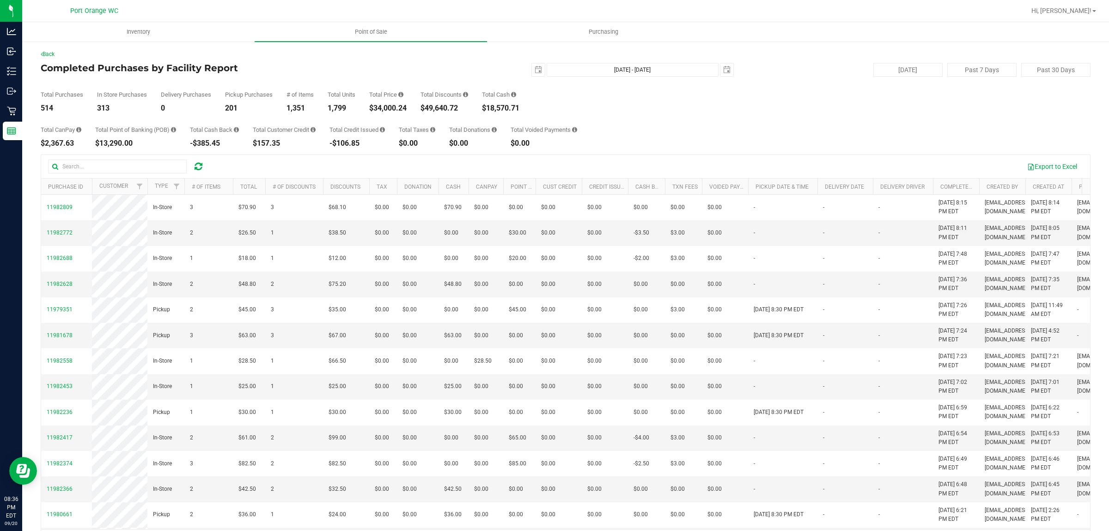
click at [377, 108] on div "Total Purchases 514 In Store Purchases 313 Delivery Purchases 0 Pickup Purchase…" at bounding box center [566, 94] width 1050 height 35
copy div "34,000.24"
click at [535, 71] on span "select" at bounding box center [538, 69] width 7 height 7
click at [613, 149] on link "20" at bounding box center [614, 149] width 13 height 14
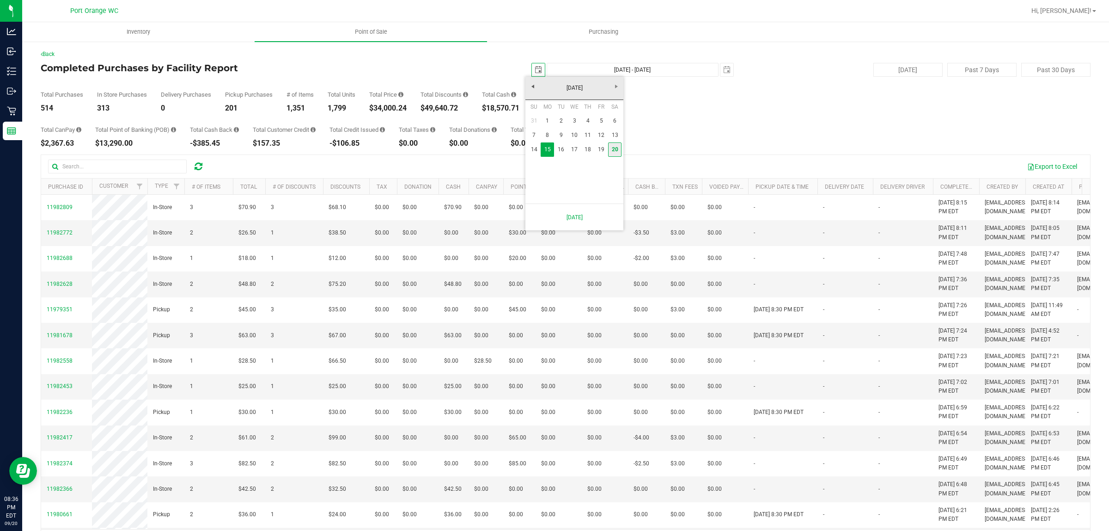
type input "[DATE]"
type input "[DATE] - [DATE]"
drag, startPoint x: 461, startPoint y: 105, endPoint x: 424, endPoint y: 107, distance: 37.0
click at [424, 107] on div "$10,919.00" at bounding box center [441, 107] width 48 height 7
copy div "10,919.00"
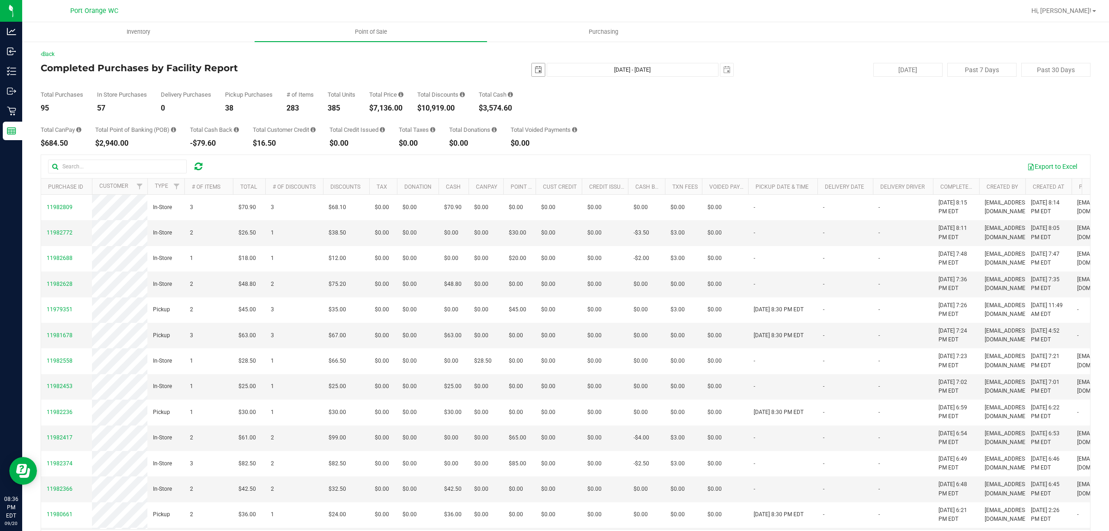
click at [535, 71] on span "select" at bounding box center [538, 69] width 7 height 7
click at [549, 118] on link "1" at bounding box center [547, 121] width 13 height 14
type input "[DATE]"
type input "[DATE] - [DATE]"
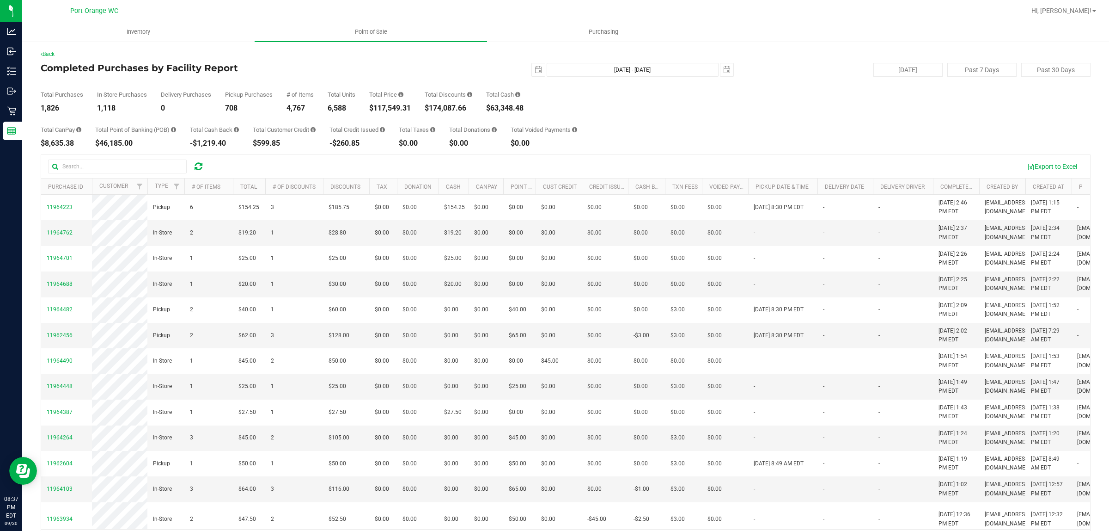
click at [411, 105] on div "$117,549.31" at bounding box center [390, 107] width 42 height 7
drag, startPoint x: 414, startPoint y: 109, endPoint x: 378, endPoint y: 105, distance: 36.7
click at [378, 105] on div "Total Purchases 1,826 In Store Purchases 1,118 Delivery Purchases 0 Pickup Purc…" at bounding box center [566, 94] width 1050 height 35
copy div "117,549.31"
